Goal: Find specific page/section: Find specific page/section

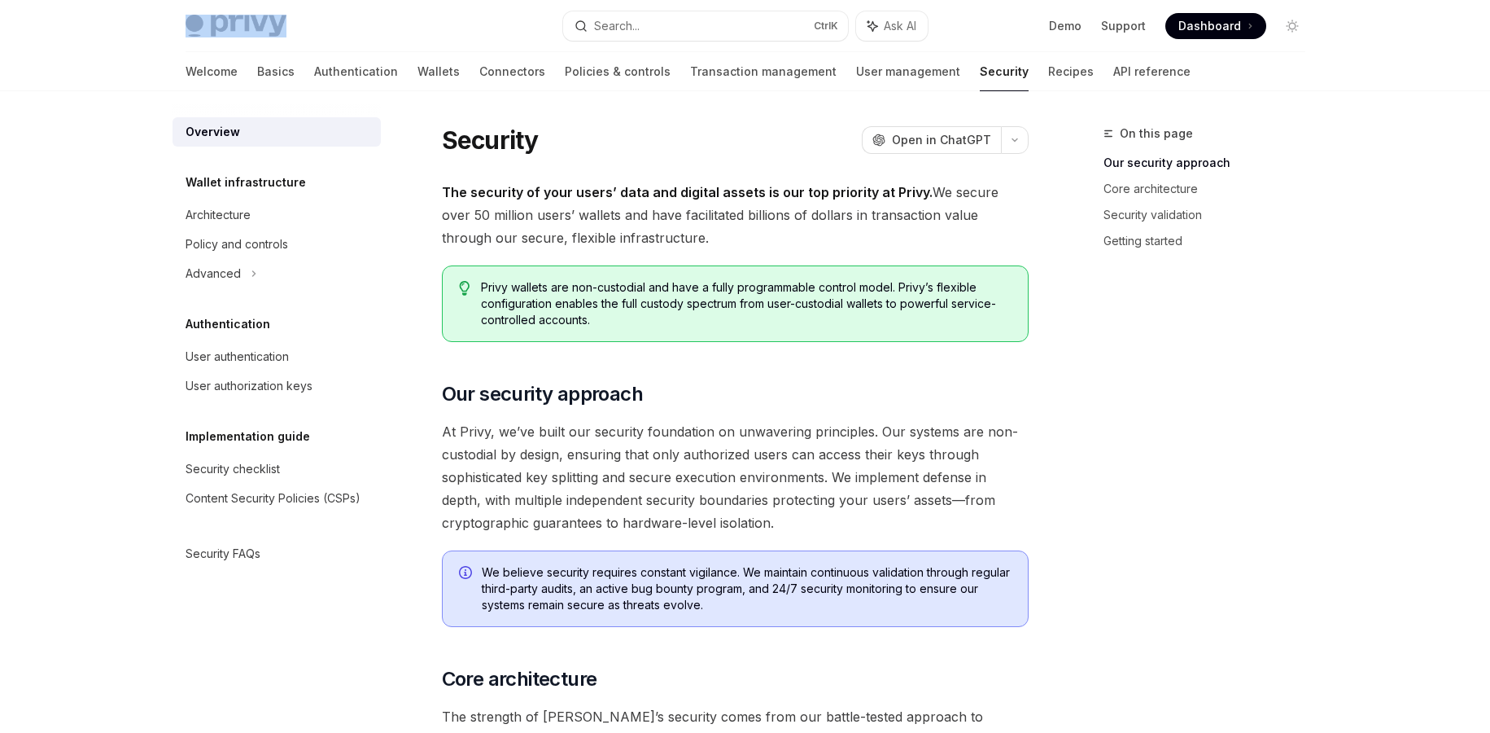
drag, startPoint x: 308, startPoint y: 25, endPoint x: 188, endPoint y: 24, distance: 120.5
click at [188, 24] on div "Privy Docs home page" at bounding box center [368, 26] width 365 height 23
drag, startPoint x: 188, startPoint y: 24, endPoint x: 383, endPoint y: 43, distance: 195.5
click at [383, 43] on div "Privy Docs home page Search... Ctrl K Ask AI Demo Support Dashboard Dashboard S…" at bounding box center [746, 26] width 1120 height 52
drag, startPoint x: 330, startPoint y: 36, endPoint x: 207, endPoint y: 28, distance: 123.1
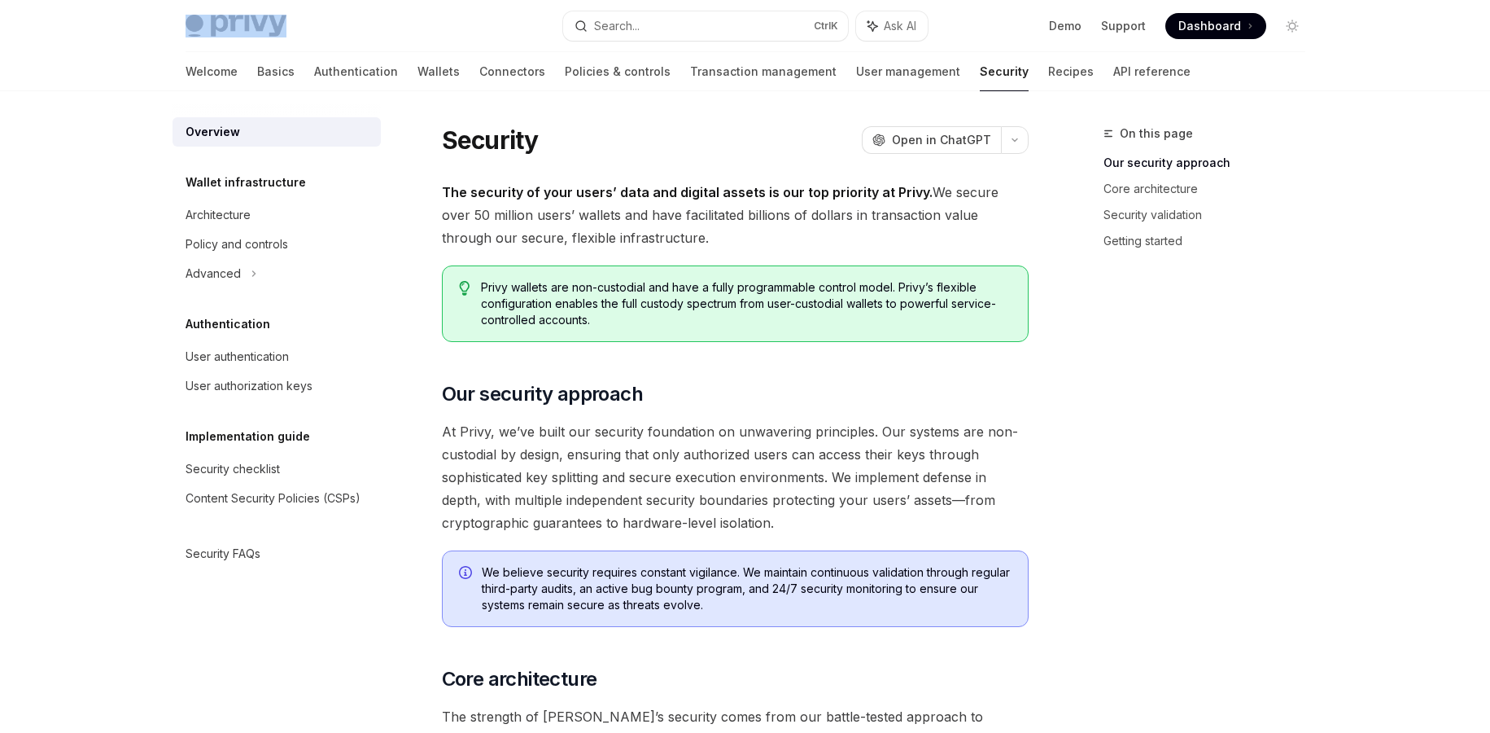
click at [207, 28] on div "Privy Docs home page" at bounding box center [368, 26] width 365 height 23
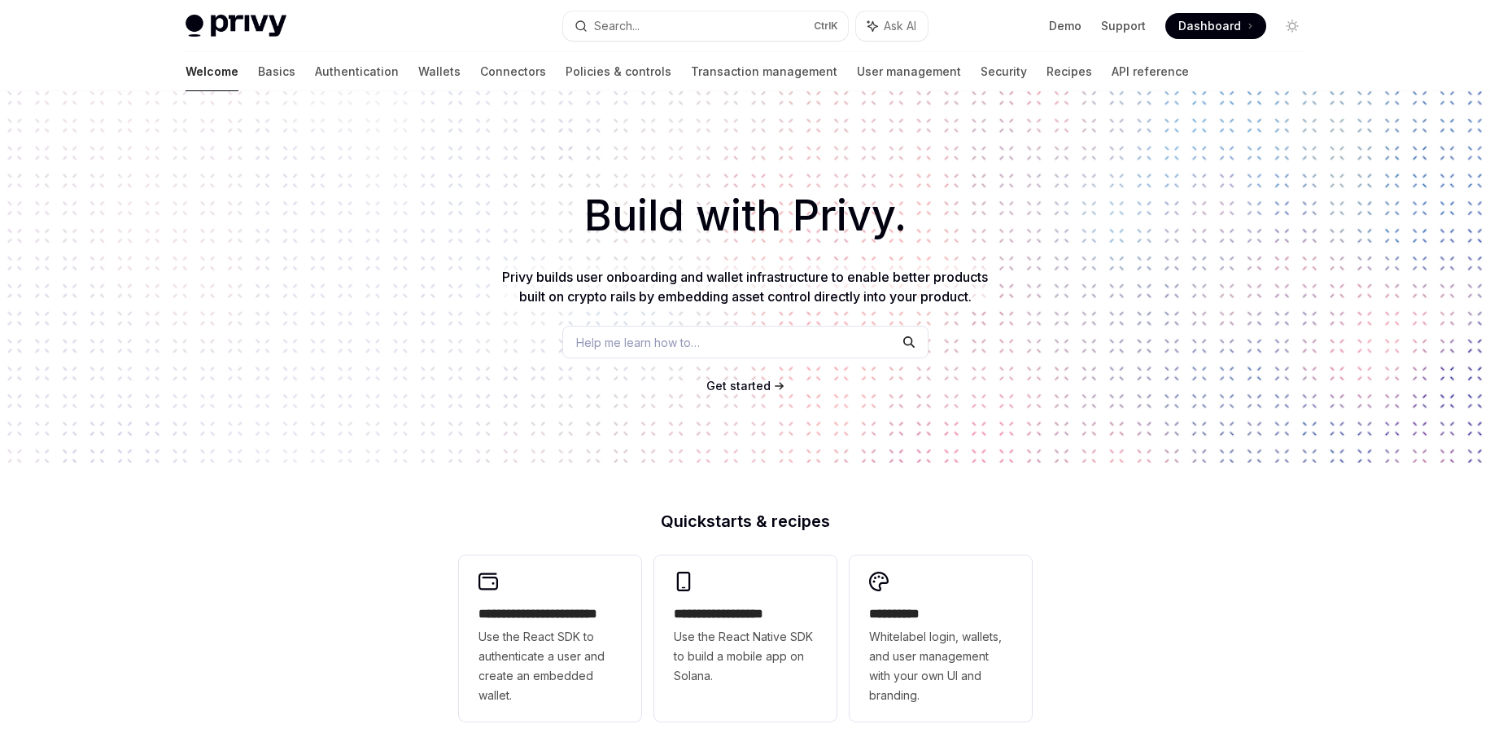
click at [368, 168] on div "Build with Privy. Privy builds user onboarding and wallet infrastructure to ena…" at bounding box center [745, 276] width 1490 height 371
drag, startPoint x: 176, startPoint y: 23, endPoint x: 273, endPoint y: 28, distance: 97.8
click at [273, 28] on div "Privy Docs home page Search... Ctrl K Ask AI Demo Support Dashboard Dashboard S…" at bounding box center [746, 26] width 1198 height 52
click at [126, 65] on div at bounding box center [745, 45] width 1490 height 91
type textarea "*"
